Goal: Task Accomplishment & Management: Manage account settings

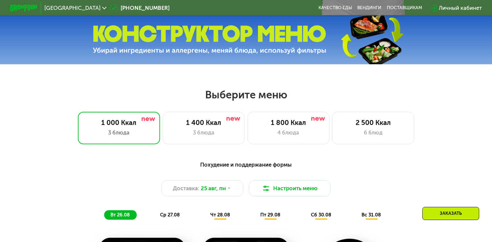
click at [450, 9] on div "Личный кабинет" at bounding box center [459, 8] width 43 height 8
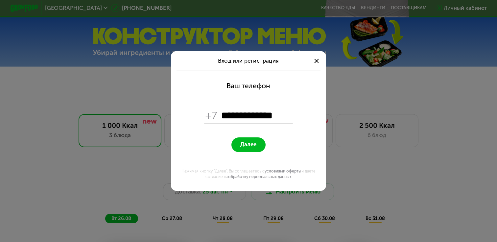
type input "**********"
click at [243, 145] on span "Далее" at bounding box center [248, 145] width 16 height 7
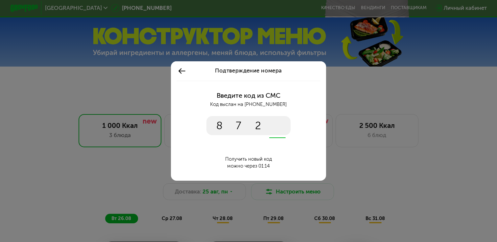
type input "****"
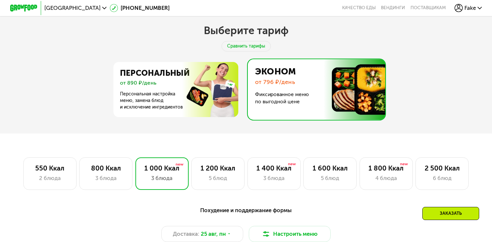
scroll to position [280, 0]
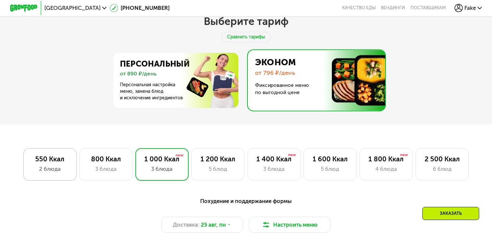
click at [53, 164] on div "550 Ккал" at bounding box center [49, 159] width 39 height 8
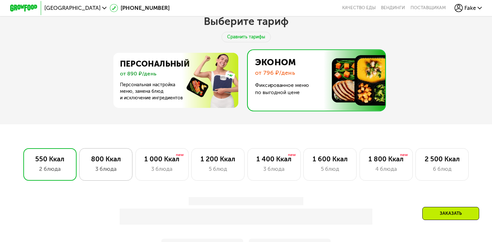
click at [123, 170] on div "3 блюда" at bounding box center [105, 169] width 39 height 8
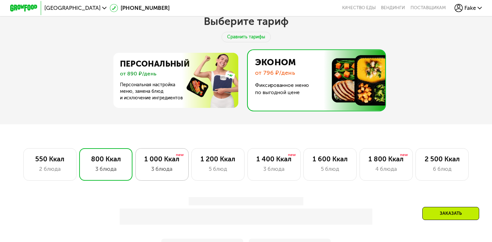
click at [170, 164] on div "1 000 Ккал" at bounding box center [161, 159] width 39 height 8
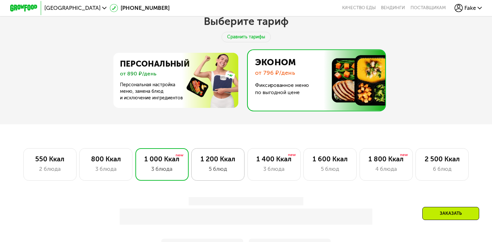
click at [219, 164] on div "1 200 Ккал" at bounding box center [217, 159] width 39 height 8
click at [265, 164] on div "1 400 Ккал" at bounding box center [273, 159] width 39 height 8
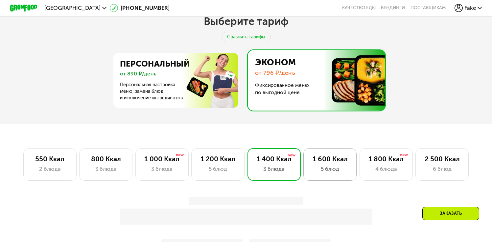
click at [359, 162] on div "1 600 Ккал 5 блюд" at bounding box center [385, 164] width 53 height 33
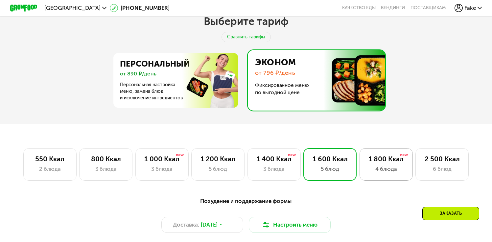
click at [392, 161] on div "1 800 Ккал" at bounding box center [385, 159] width 39 height 8
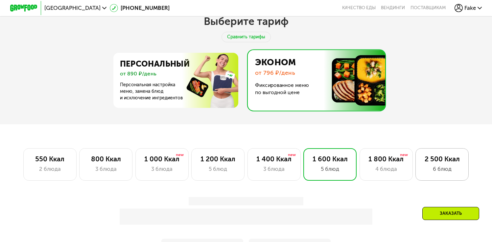
click at [446, 156] on div "2 500 Ккал 6 блюд" at bounding box center [441, 164] width 53 height 33
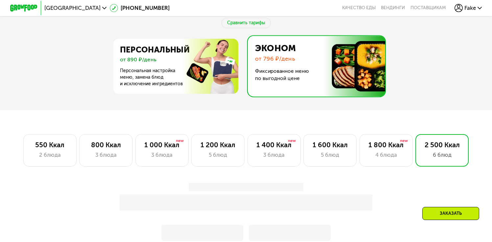
scroll to position [295, 0]
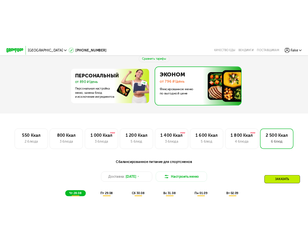
scroll to position [209, 0]
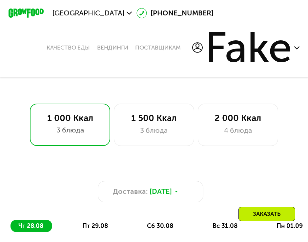
scroll to position [152, 0]
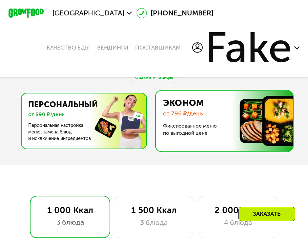
click at [111, 132] on img at bounding box center [82, 121] width 128 height 55
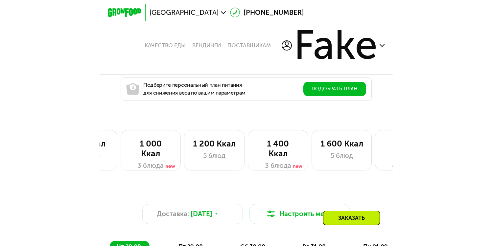
scroll to position [340, 0]
